Goal: Transaction & Acquisition: Subscribe to service/newsletter

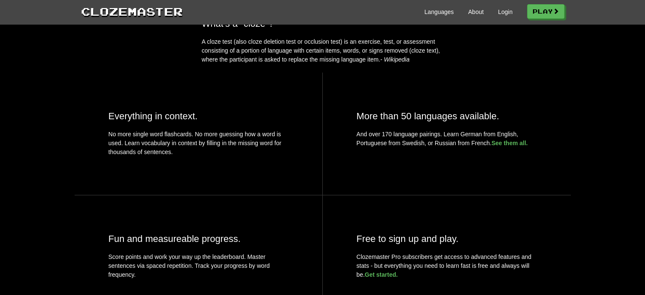
scroll to position [297, 0]
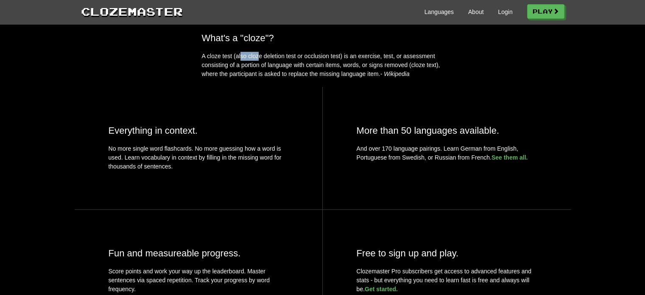
click at [256, 67] on div "What's a "cloze"? A cloze test (also cloze deletion test or occlusion test) is …" at bounding box center [323, 56] width 255 height 46
click at [257, 67] on p "A cloze test (also cloze deletion test or occlusion test) is an exercise, test,…" at bounding box center [323, 65] width 242 height 27
drag, startPoint x: 250, startPoint y: 70, endPoint x: 273, endPoint y: 67, distance: 23.1
click at [273, 67] on p "A cloze test (also cloze deletion test or occlusion test) is an exercise, test,…" at bounding box center [323, 65] width 242 height 27
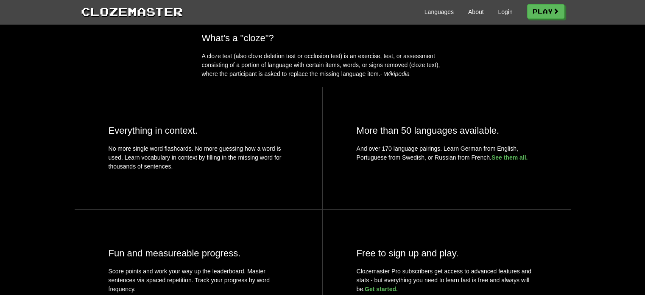
click at [290, 68] on p "A cloze test (also cloze deletion test or occlusion test) is an exercise, test,…" at bounding box center [323, 65] width 242 height 27
drag, startPoint x: 275, startPoint y: 80, endPoint x: 304, endPoint y: 84, distance: 28.7
click at [304, 78] on p "A cloze test (also cloze deletion test or occlusion test) is an exercise, test,…" at bounding box center [323, 65] width 242 height 27
drag, startPoint x: 265, startPoint y: 86, endPoint x: 300, endPoint y: 90, distance: 35.8
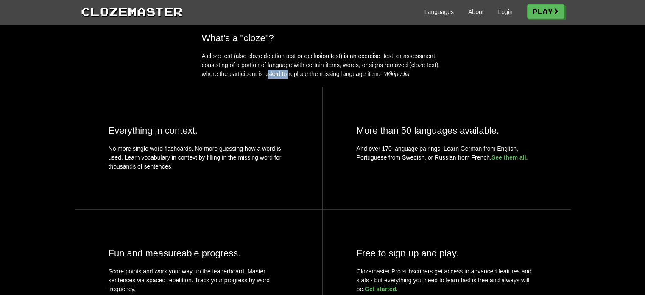
click at [300, 78] on p "A cloze test (also cloze deletion test or occlusion test) is an exercise, test,…" at bounding box center [323, 65] width 242 height 27
click at [338, 71] on p "A cloze test (also cloze deletion test or occlusion test) is an exercise, test,…" at bounding box center [323, 65] width 242 height 27
click at [426, 11] on link "Languages" at bounding box center [439, 12] width 29 height 8
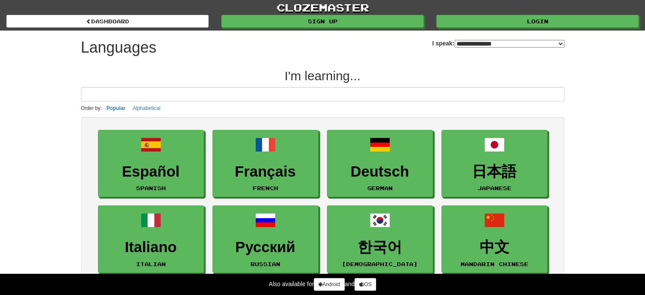
select select "*******"
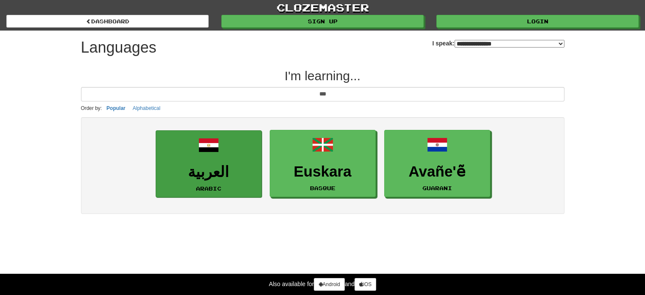
type input "***"
click at [236, 156] on link "العربية Arabic" at bounding box center [209, 163] width 106 height 67
